Goal: Task Accomplishment & Management: Manage account settings

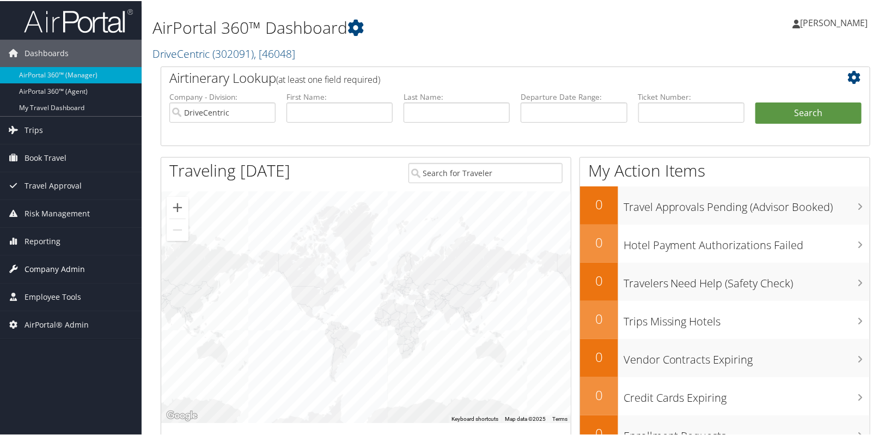
click at [54, 265] on span "Company Admin" at bounding box center [55, 267] width 60 height 27
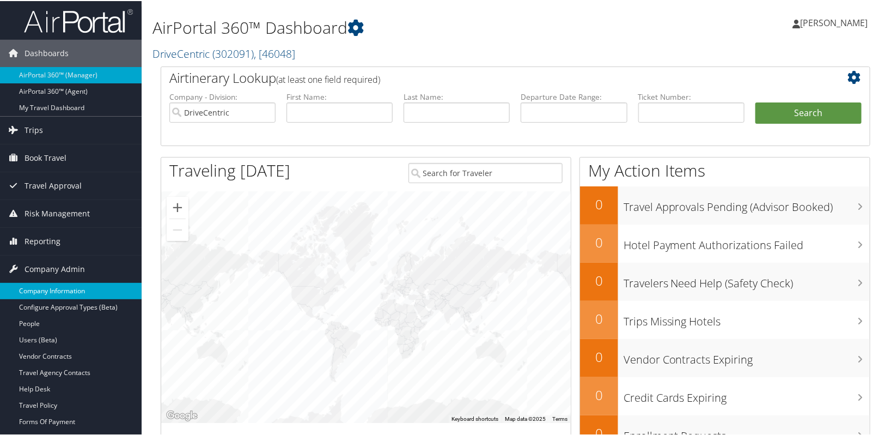
click at [53, 296] on link "Company Information" at bounding box center [71, 290] width 142 height 16
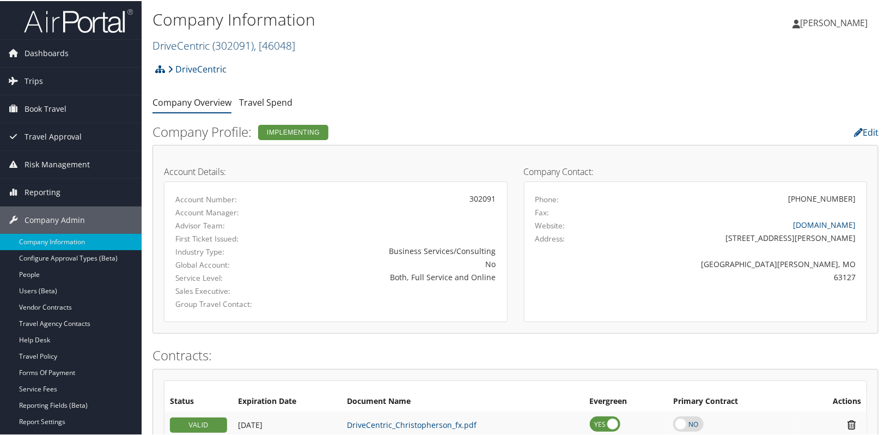
click at [221, 47] on span "( 302091 )" at bounding box center [232, 44] width 41 height 15
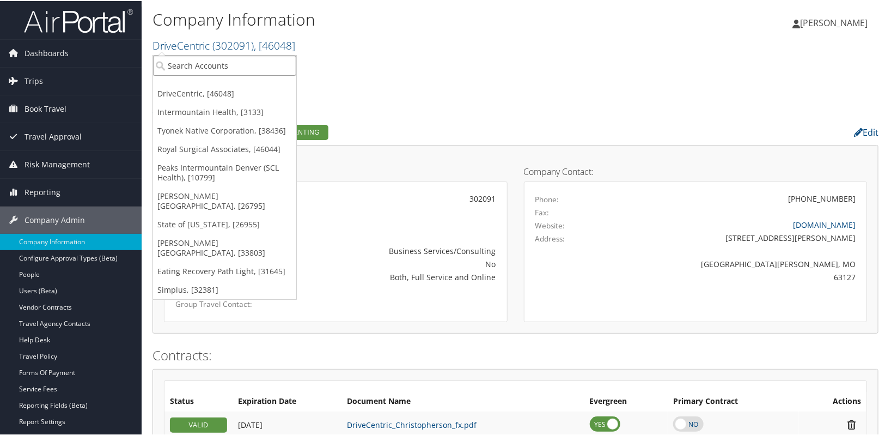
click at [212, 65] on input "search" at bounding box center [224, 64] width 143 height 20
click at [211, 261] on link "Eating Recovery Path Light, [31645]" at bounding box center [224, 270] width 143 height 19
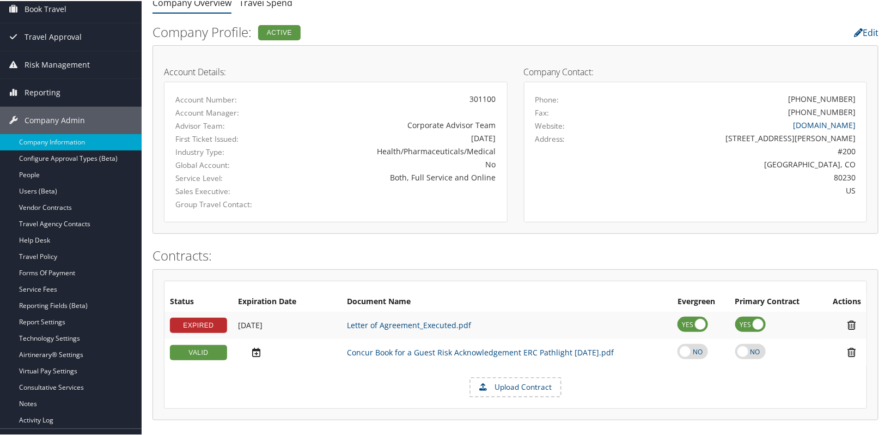
scroll to position [148, 0]
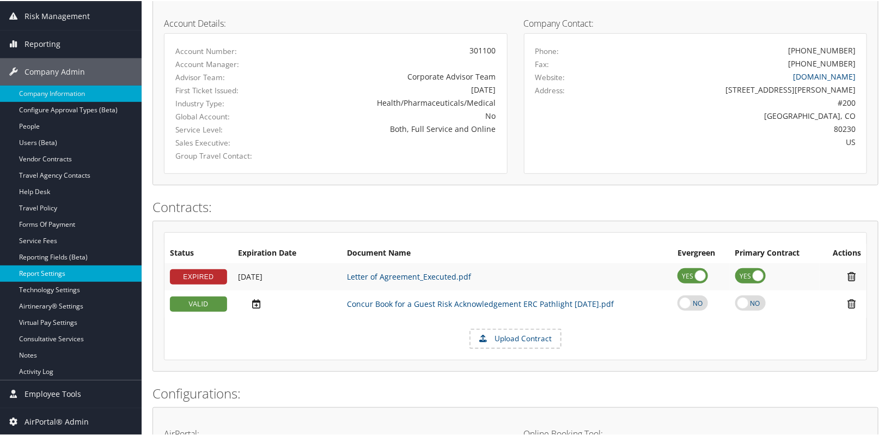
click at [51, 272] on link "Report Settings" at bounding box center [71, 272] width 142 height 16
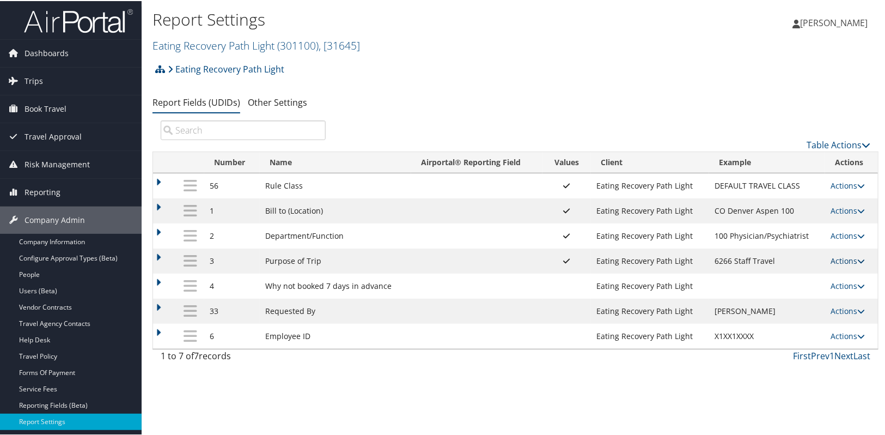
click at [853, 262] on link "Actions" at bounding box center [848, 259] width 34 height 10
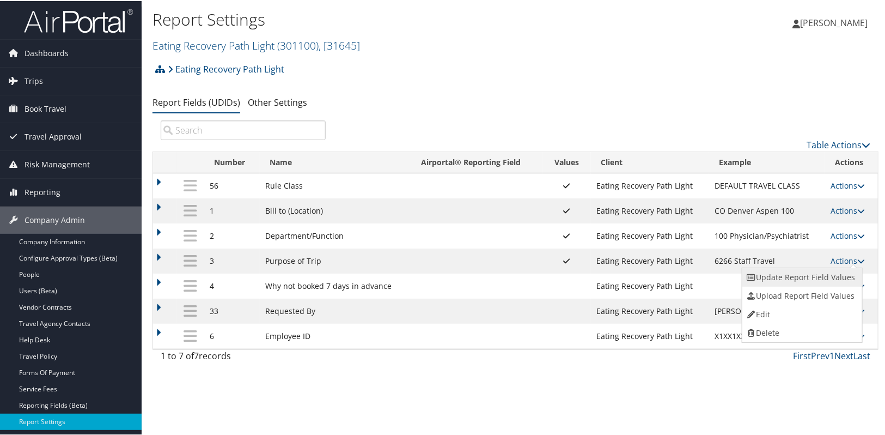
click at [821, 271] on link "Update Report Field Values" at bounding box center [801, 276] width 118 height 19
